Goal: Transaction & Acquisition: Subscribe to service/newsletter

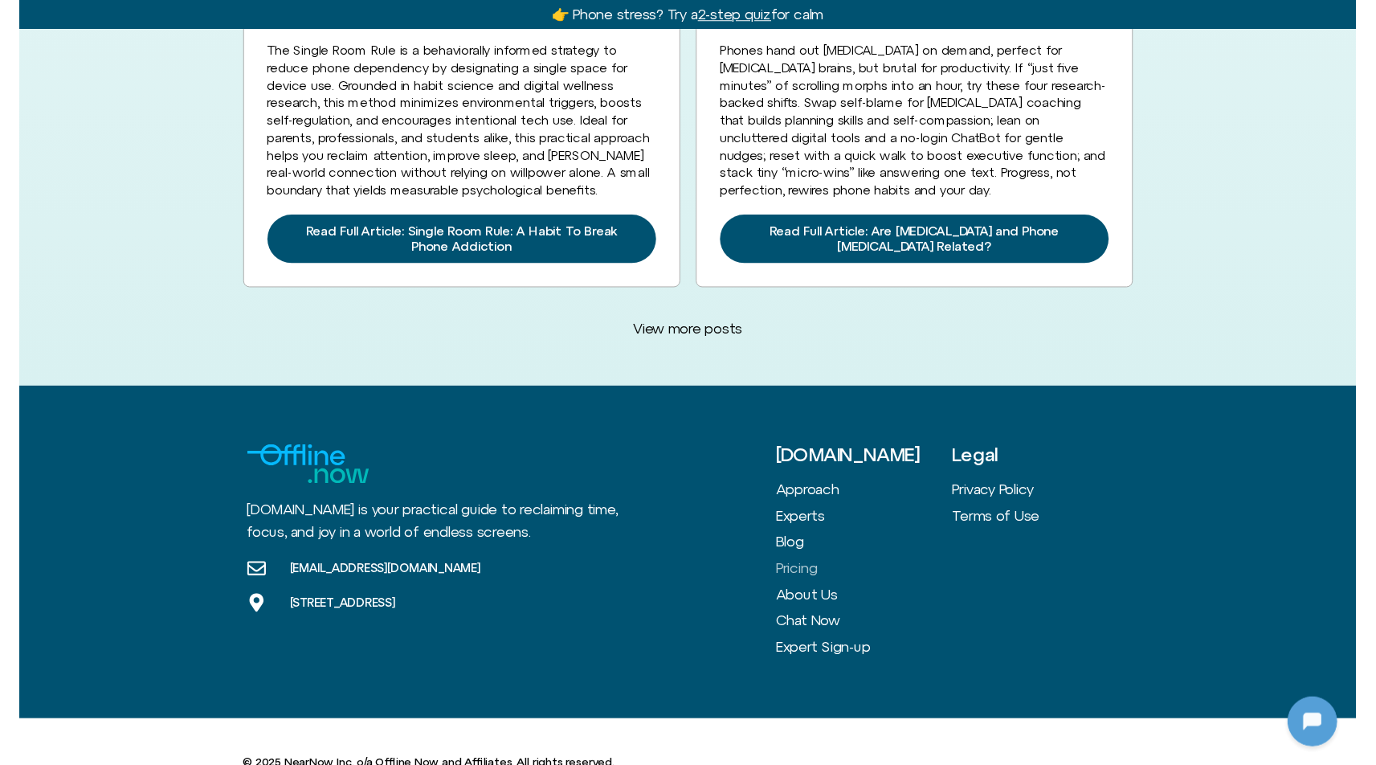
scroll to position [213, 0]
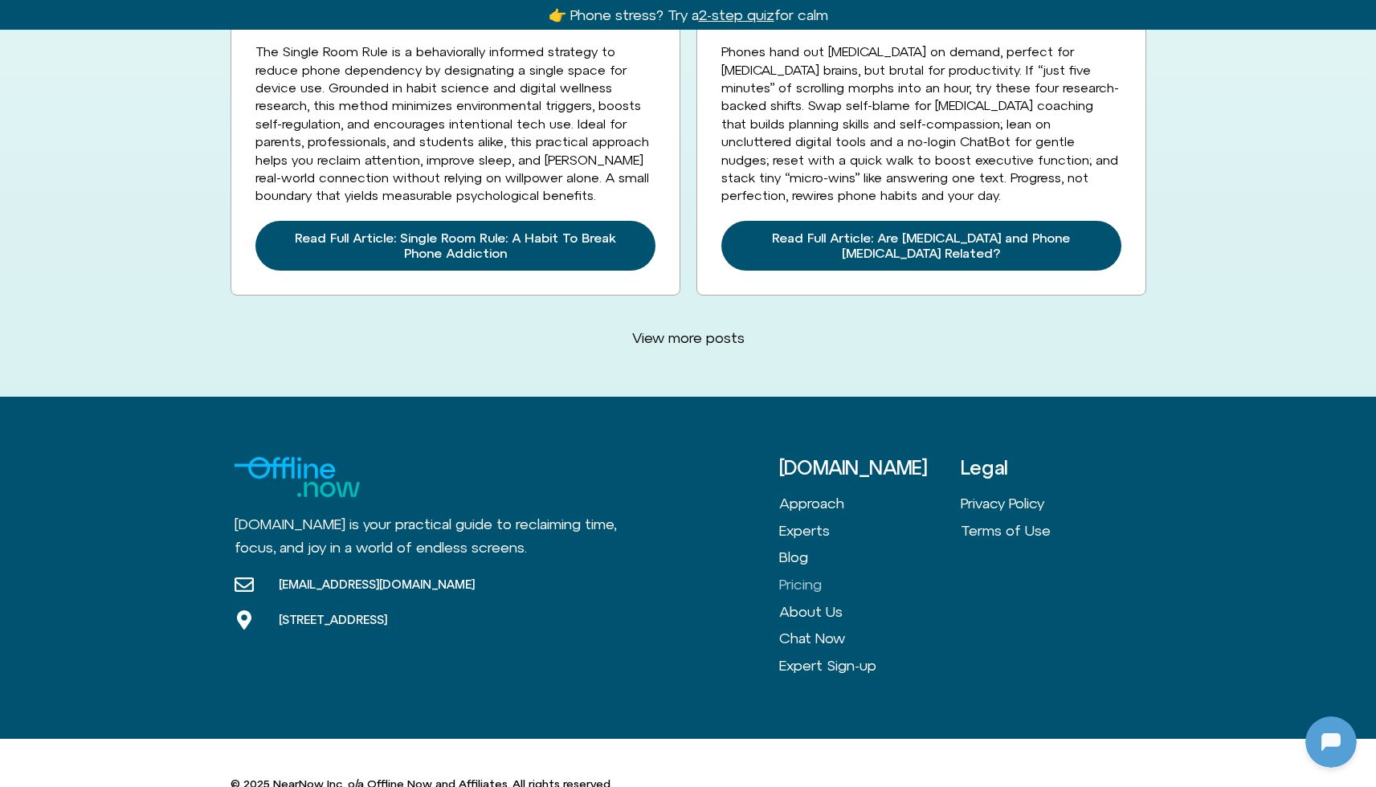
click at [800, 571] on link "Pricing" at bounding box center [870, 584] width 182 height 27
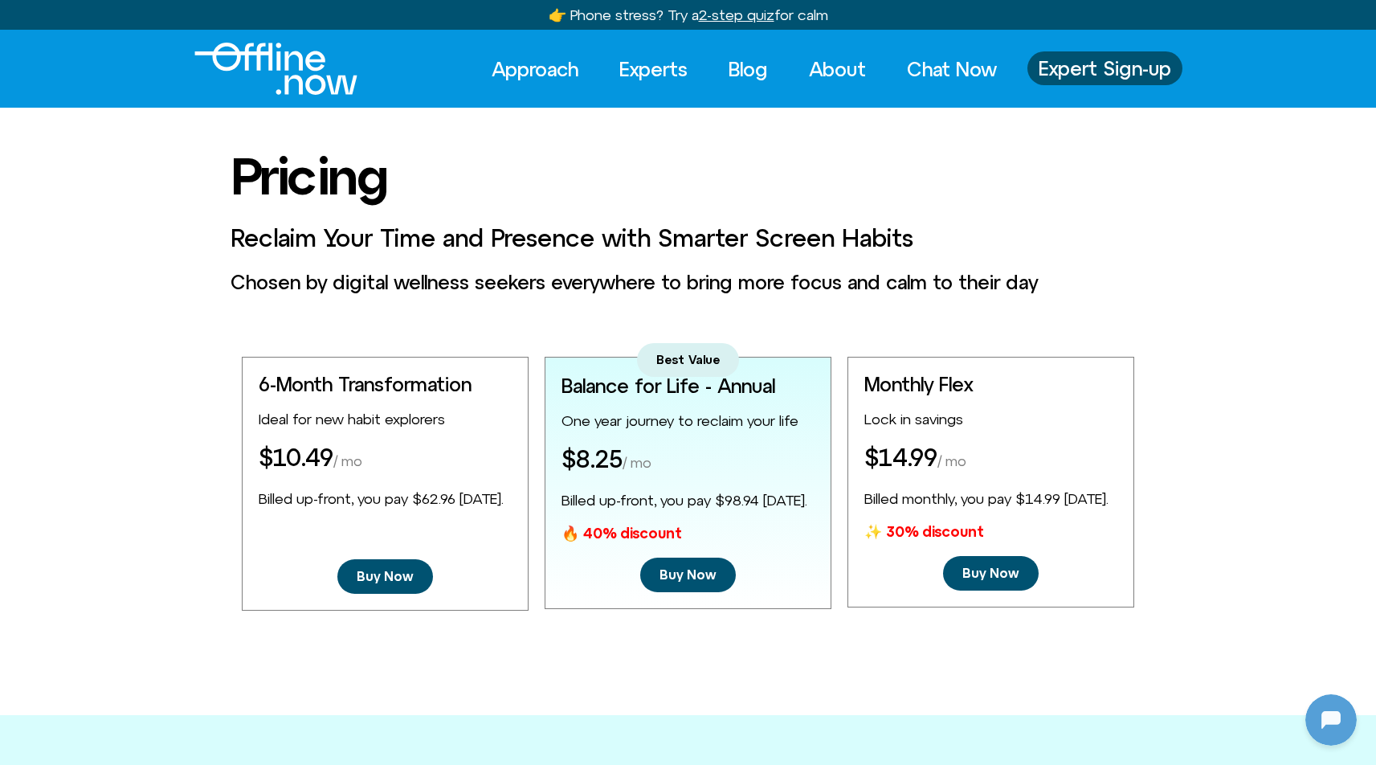
scroll to position [213, 0]
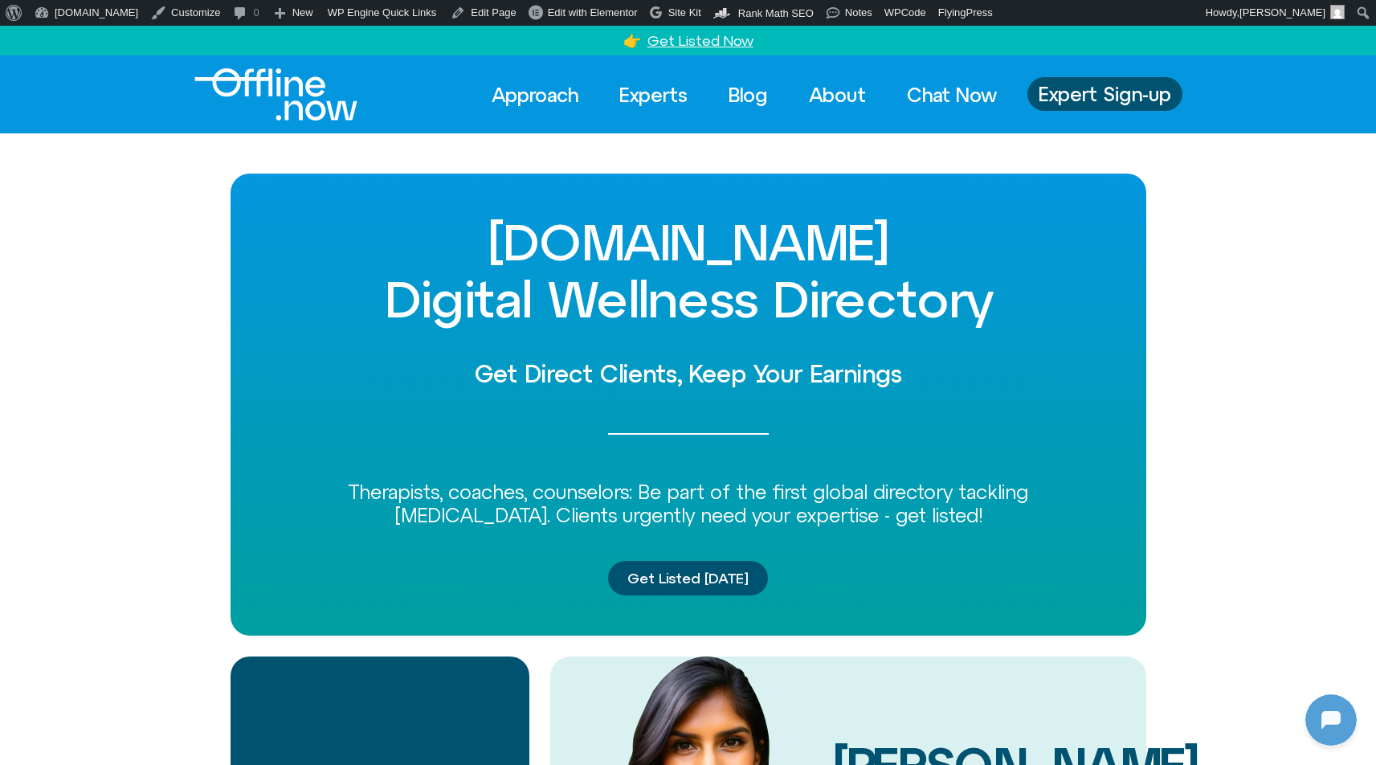
scroll to position [213, 0]
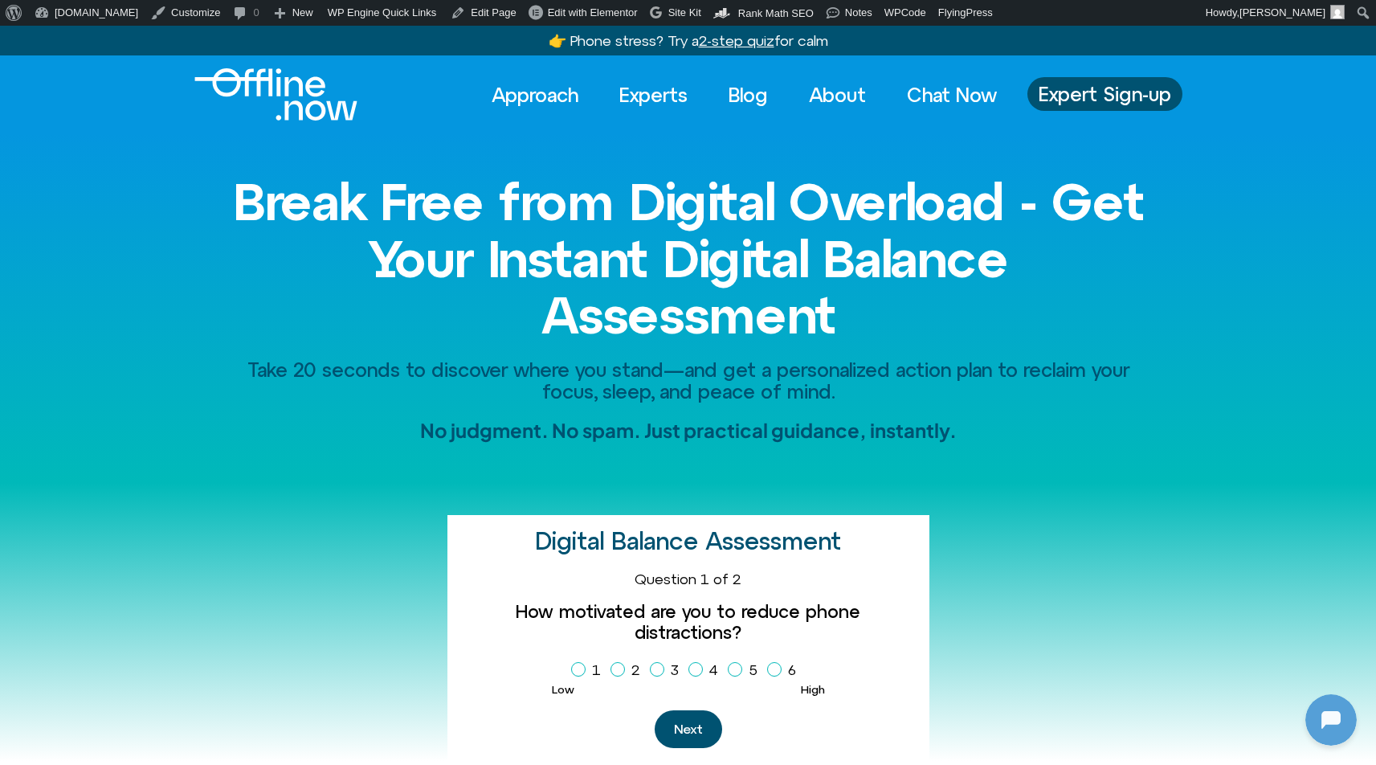
scroll to position [213, 0]
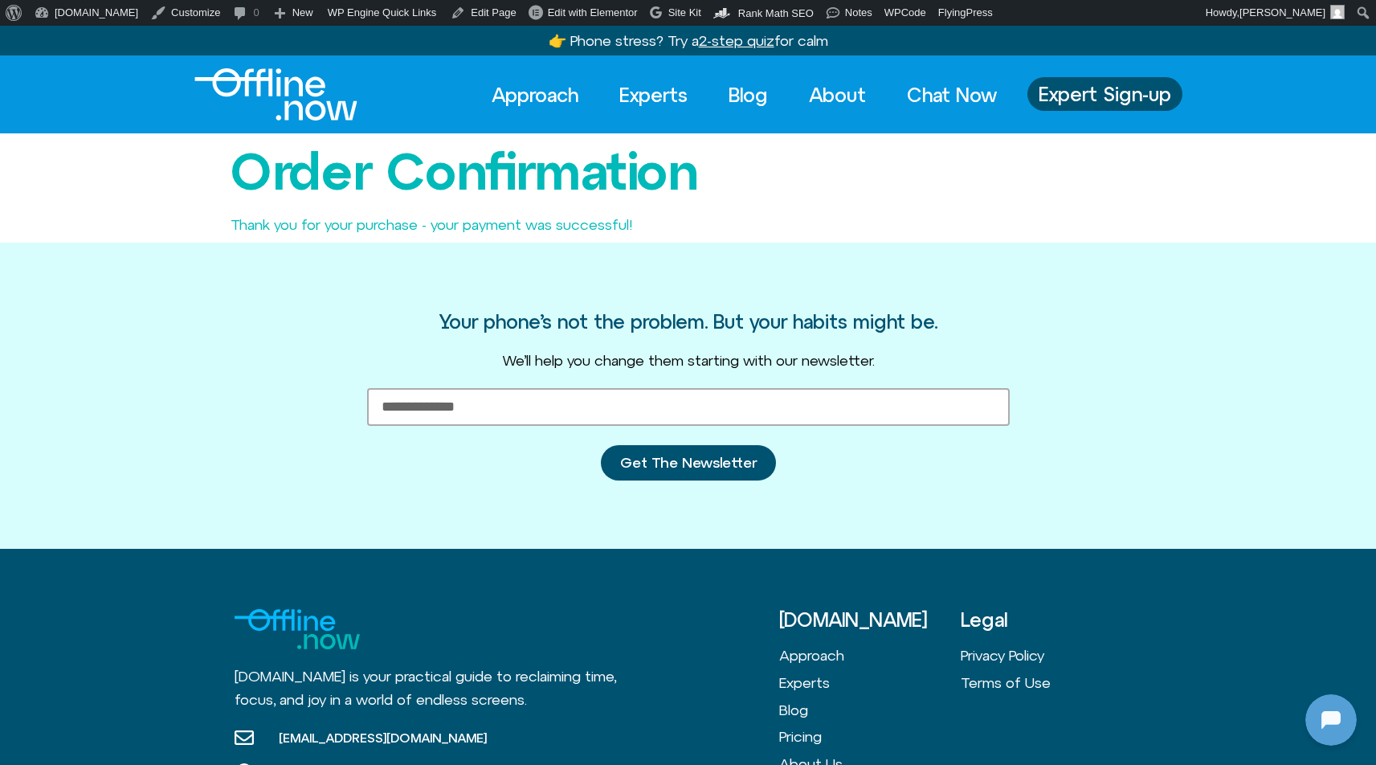
scroll to position [213, 0]
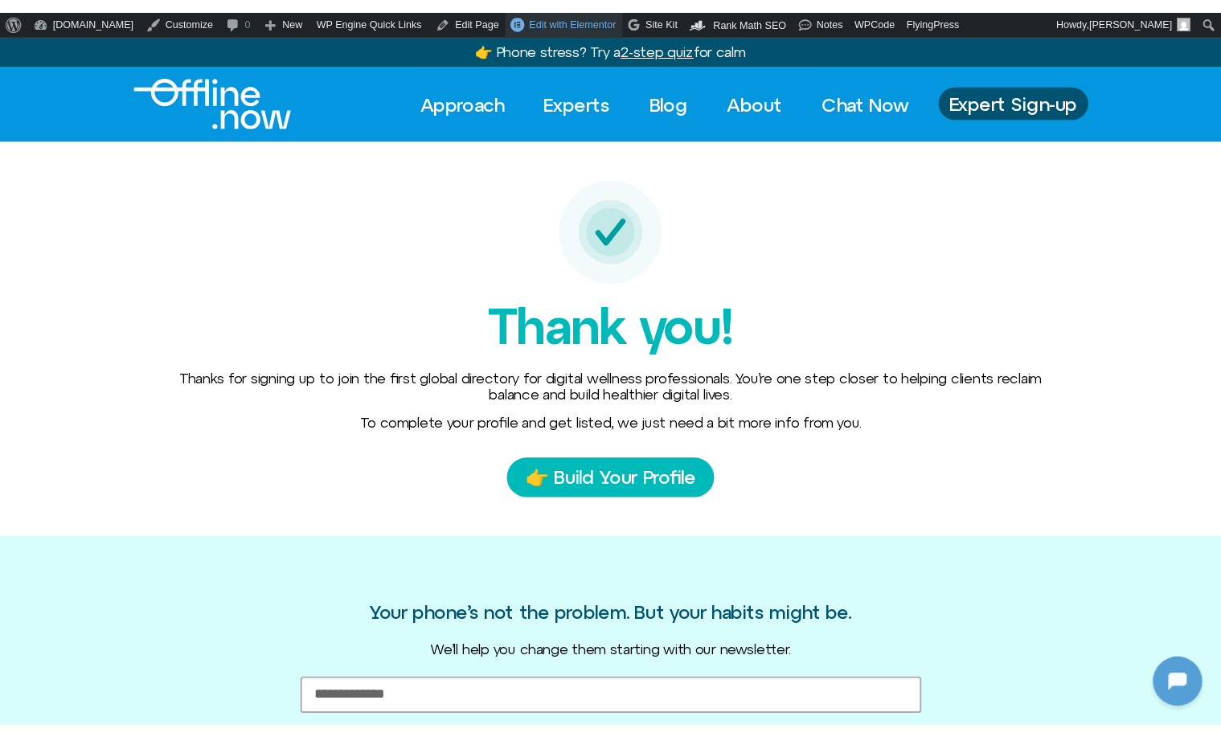
scroll to position [213, 0]
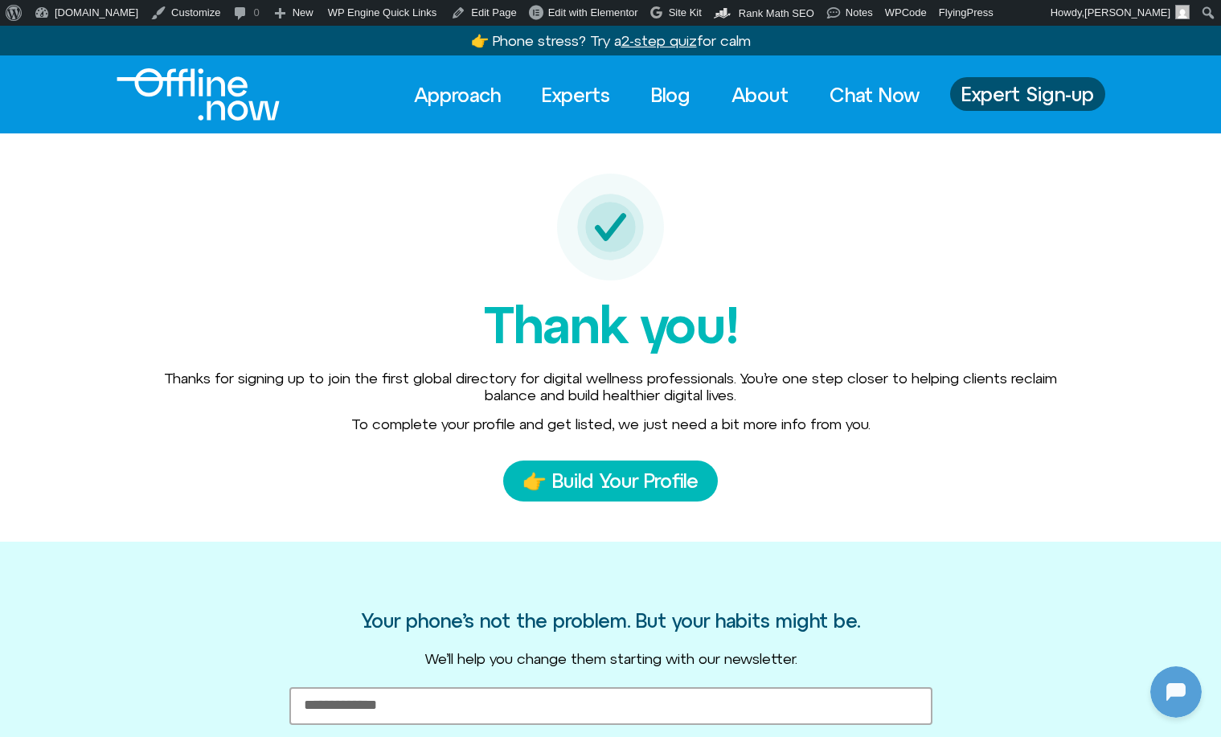
scroll to position [213, 0]
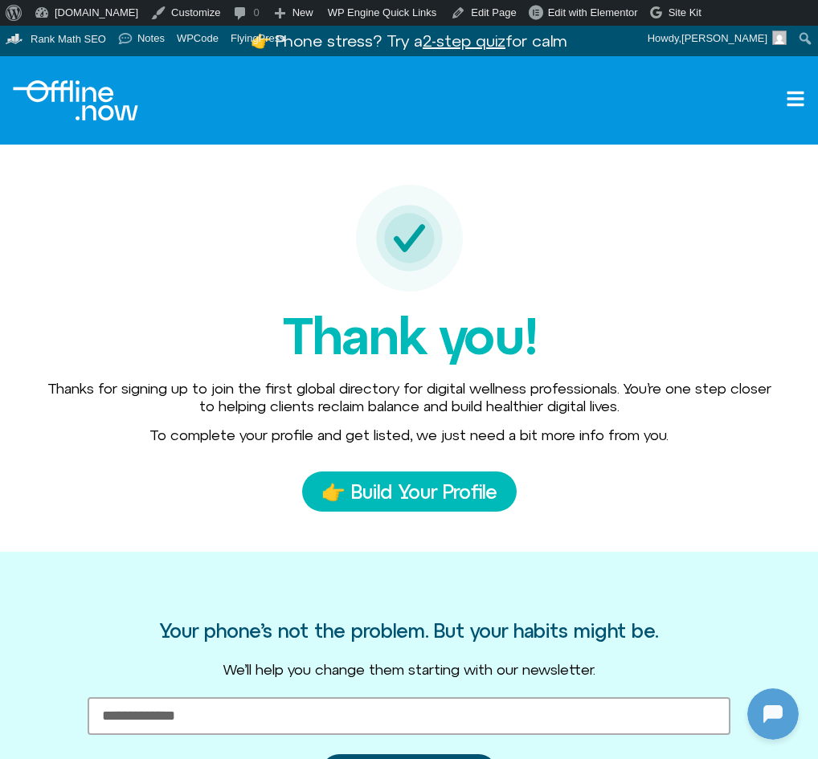
click at [121, 285] on div at bounding box center [409, 238] width 738 height 107
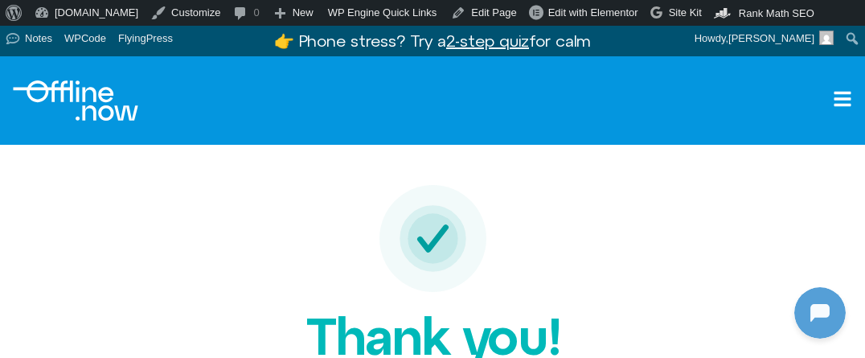
scroll to position [514, 0]
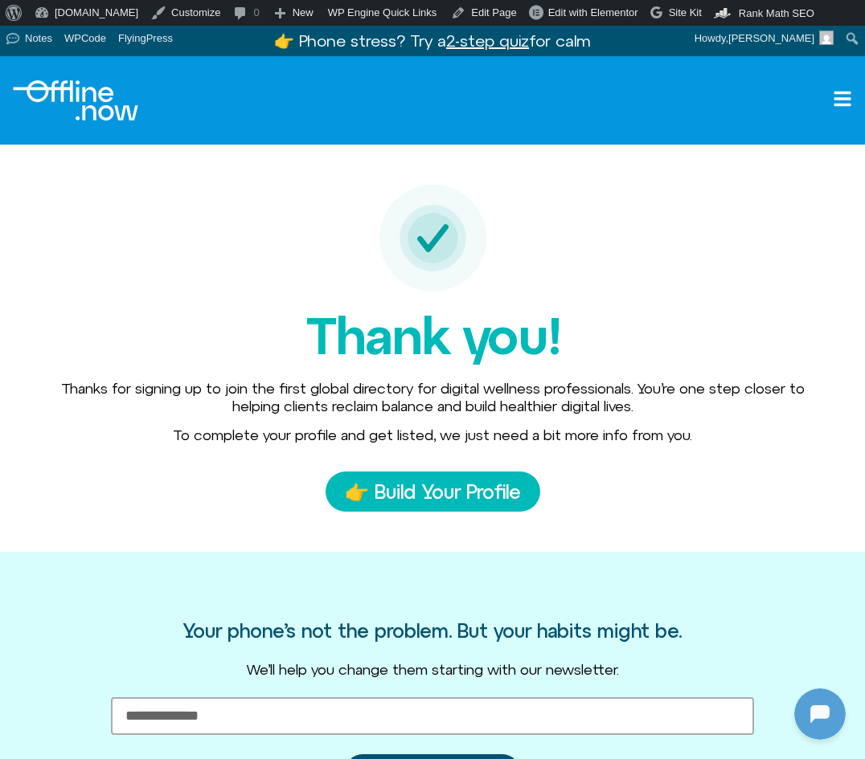
scroll to position [213, 0]
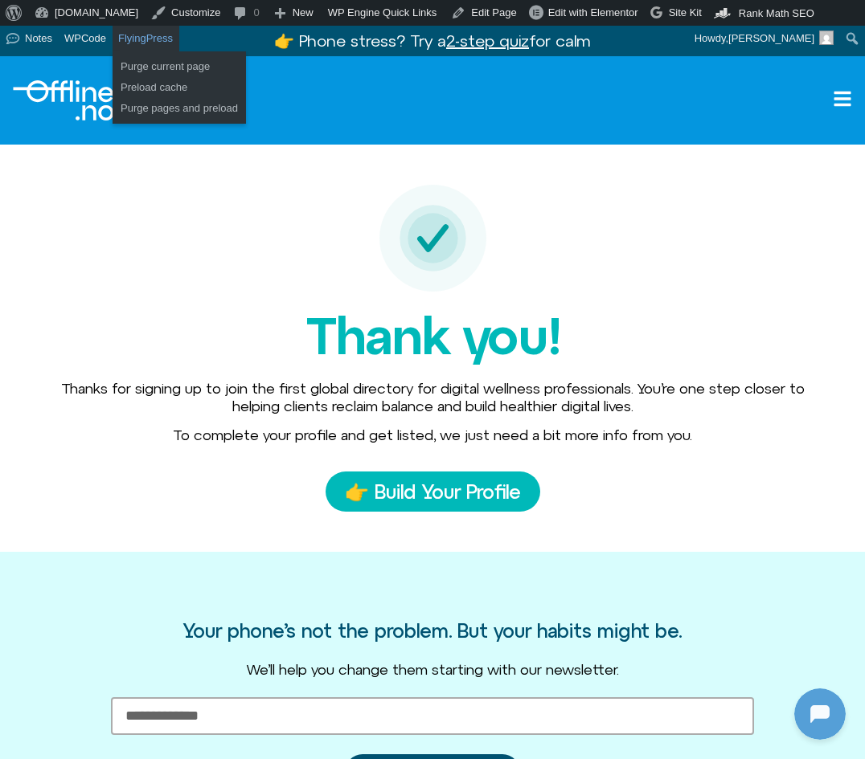
click at [112, 37] on link "FlyingPress" at bounding box center [145, 39] width 67 height 26
click at [18, 16] on span "Toolbar" at bounding box center [12, 11] width 12 height 22
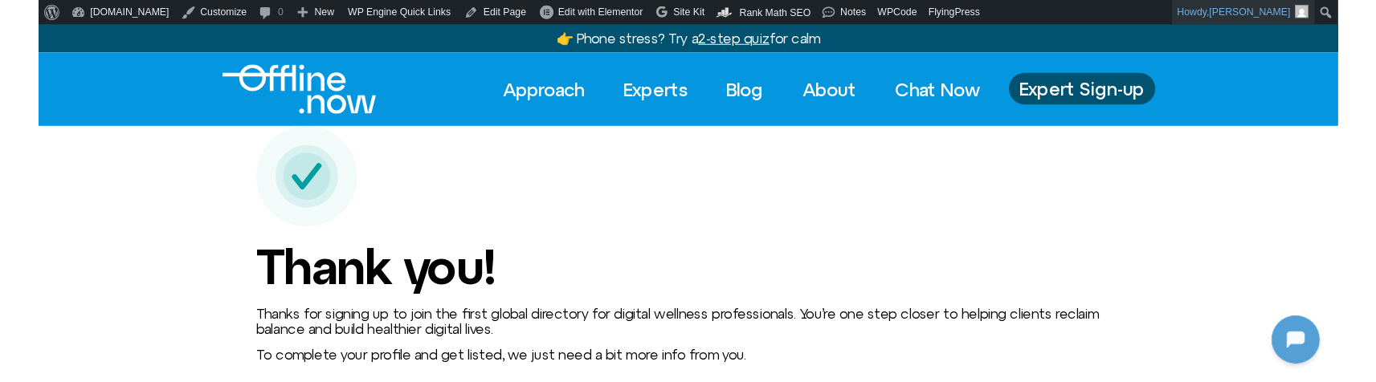
scroll to position [790, 0]
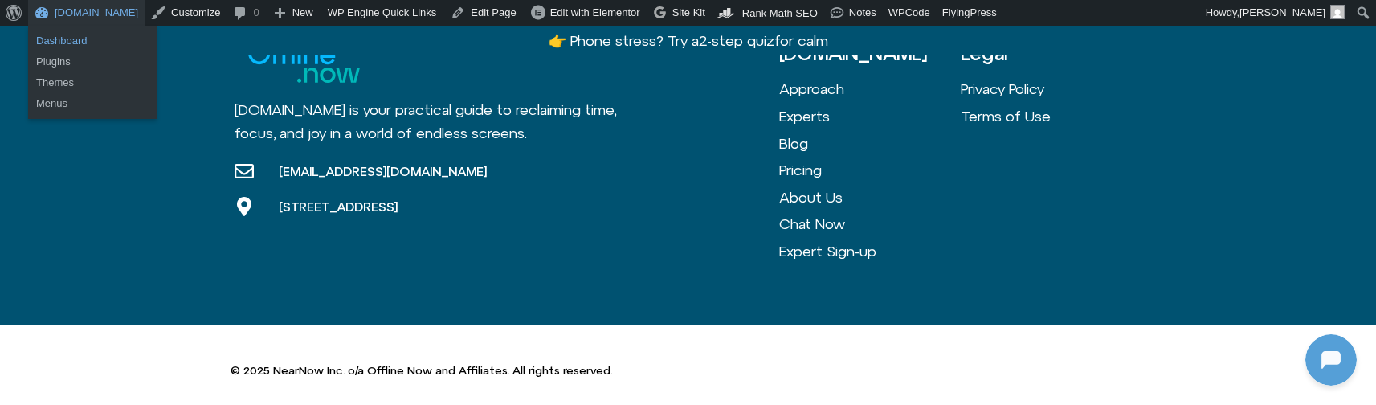
click at [47, 44] on link "Dashboard" at bounding box center [92, 41] width 129 height 21
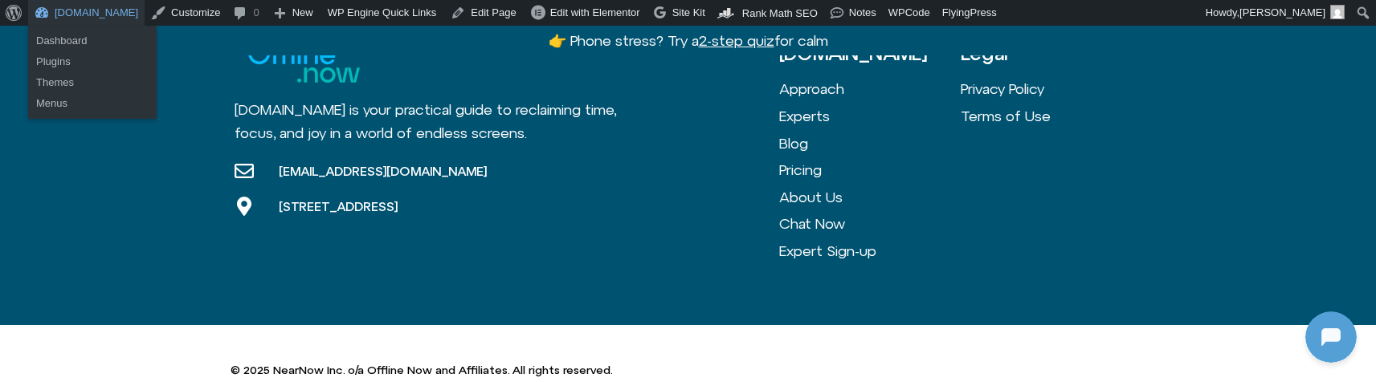
scroll to position [489, 0]
